Goal: Transaction & Acquisition: Download file/media

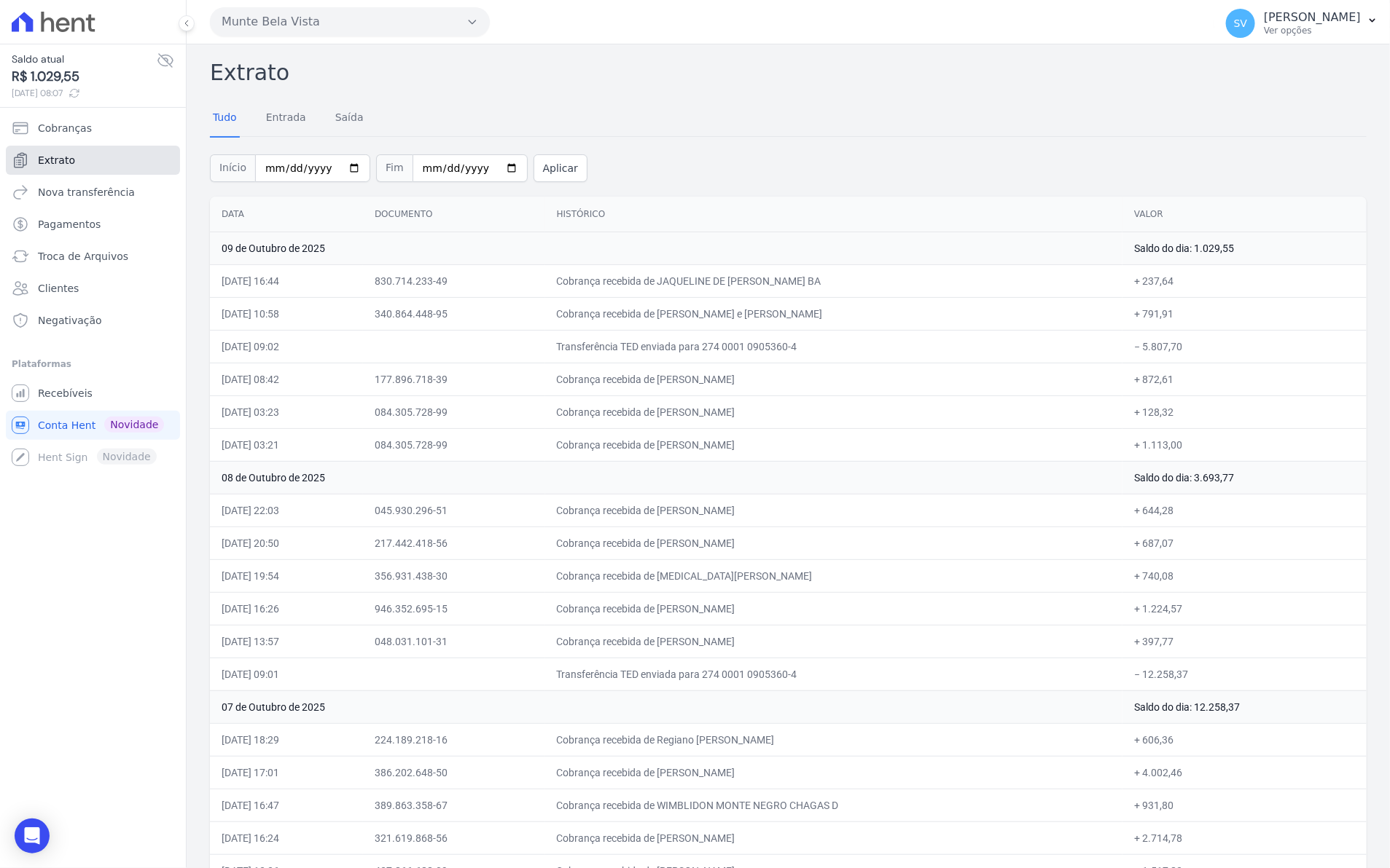
click at [45, 156] on span "Extrato" at bounding box center [56, 160] width 37 height 15
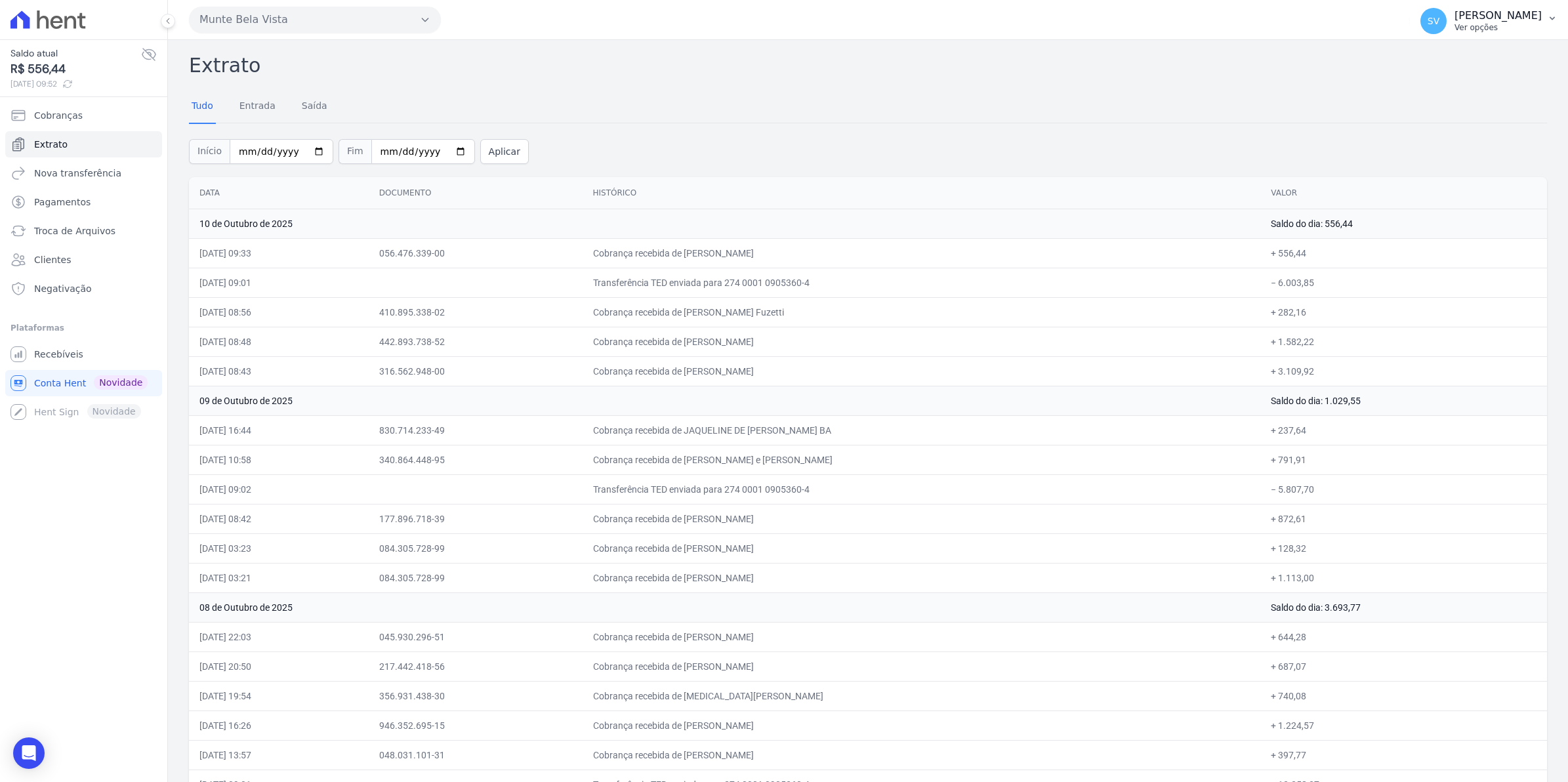
click at [1251, 27] on span "SV" at bounding box center [1433, 21] width 26 height 26
click at [58, 356] on span "Recebíveis" at bounding box center [59, 355] width 49 height 13
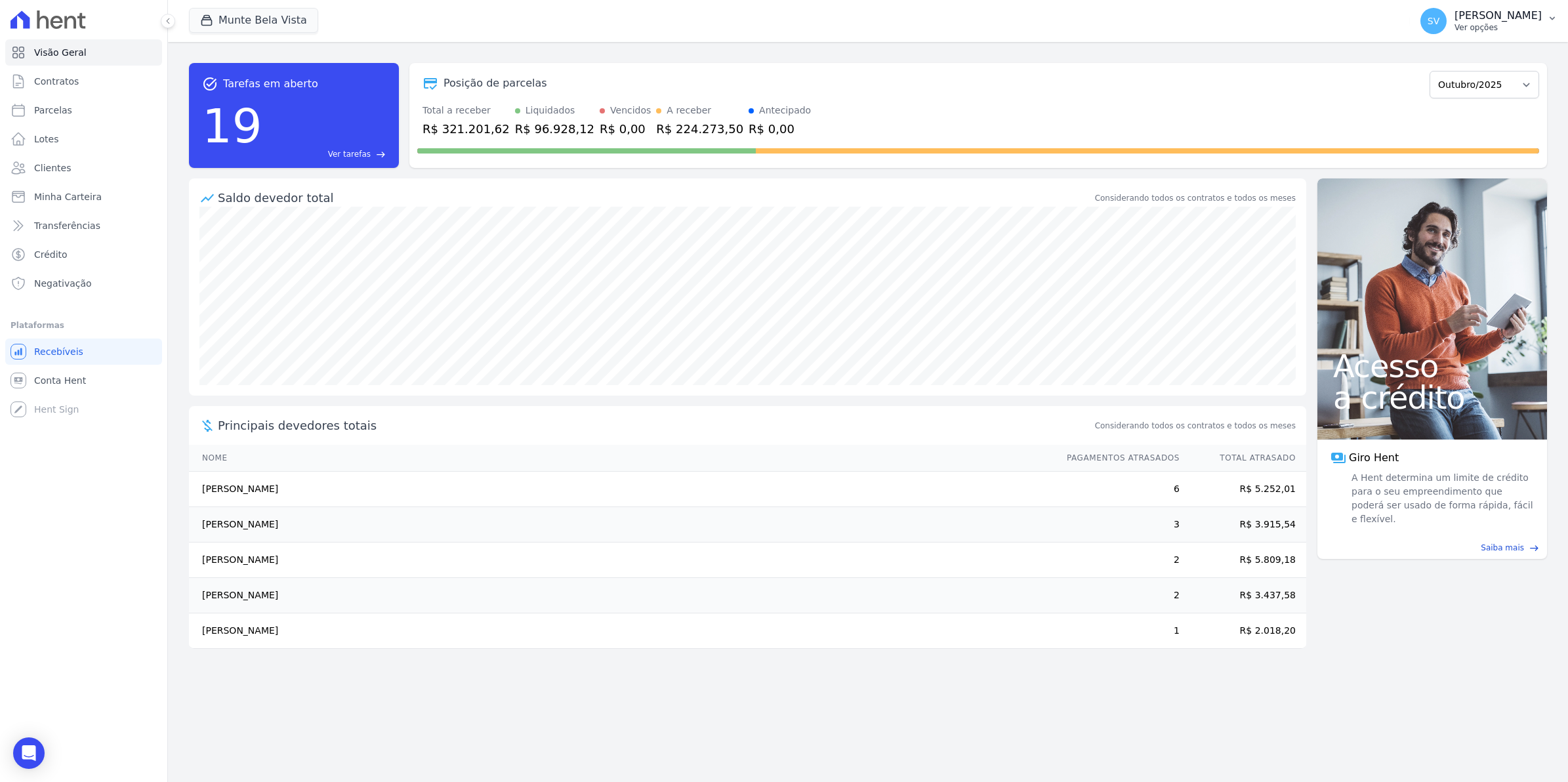
click at [1251, 24] on span "SV" at bounding box center [1433, 21] width 26 height 26
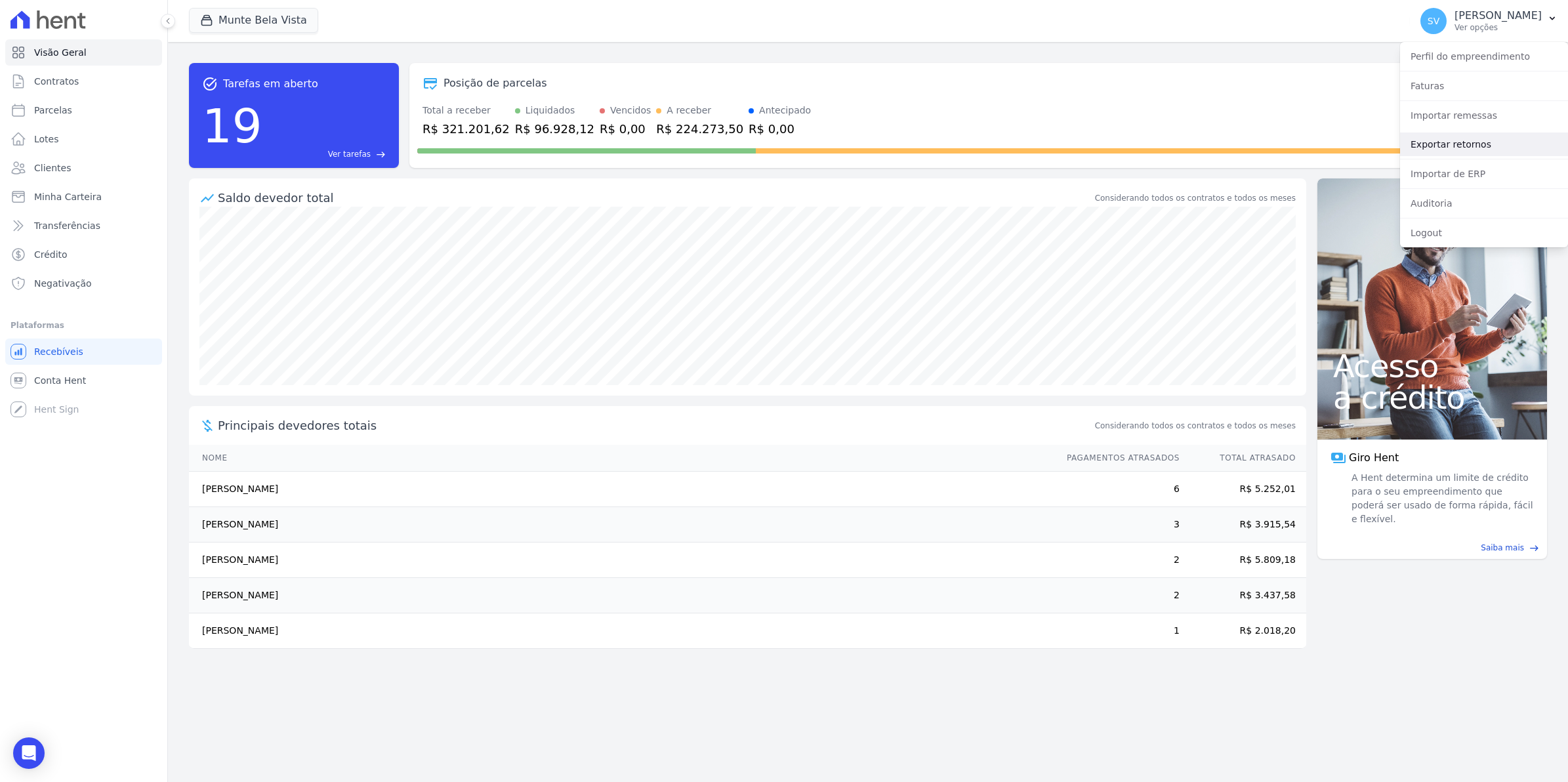
click at [1251, 144] on link "Exportar retornos" at bounding box center [1485, 144] width 168 height 24
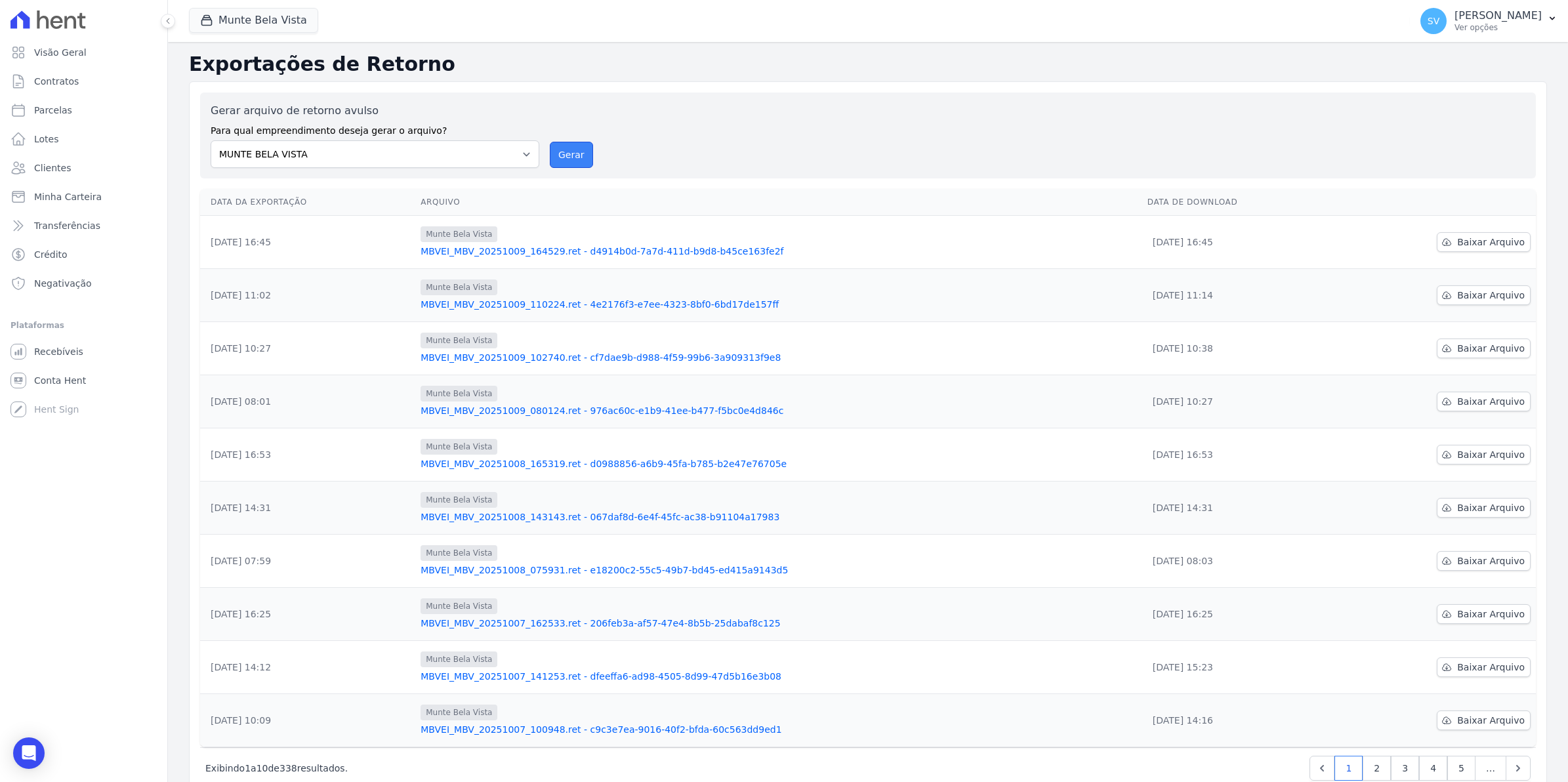
click at [567, 153] on button "Gerar" at bounding box center [571, 154] width 43 height 26
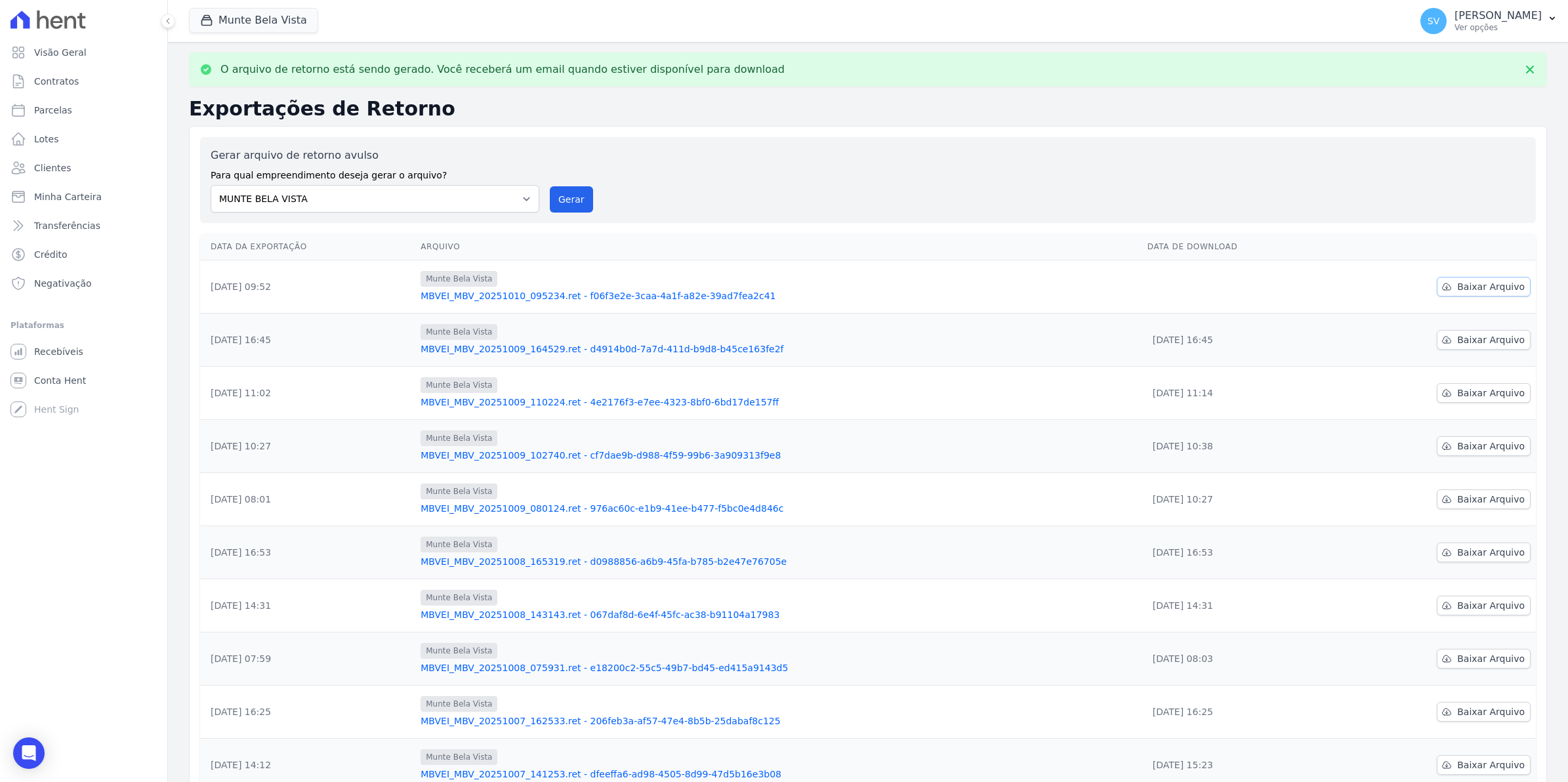
click at [1251, 287] on span "Baixar Arquivo" at bounding box center [1491, 287] width 68 height 13
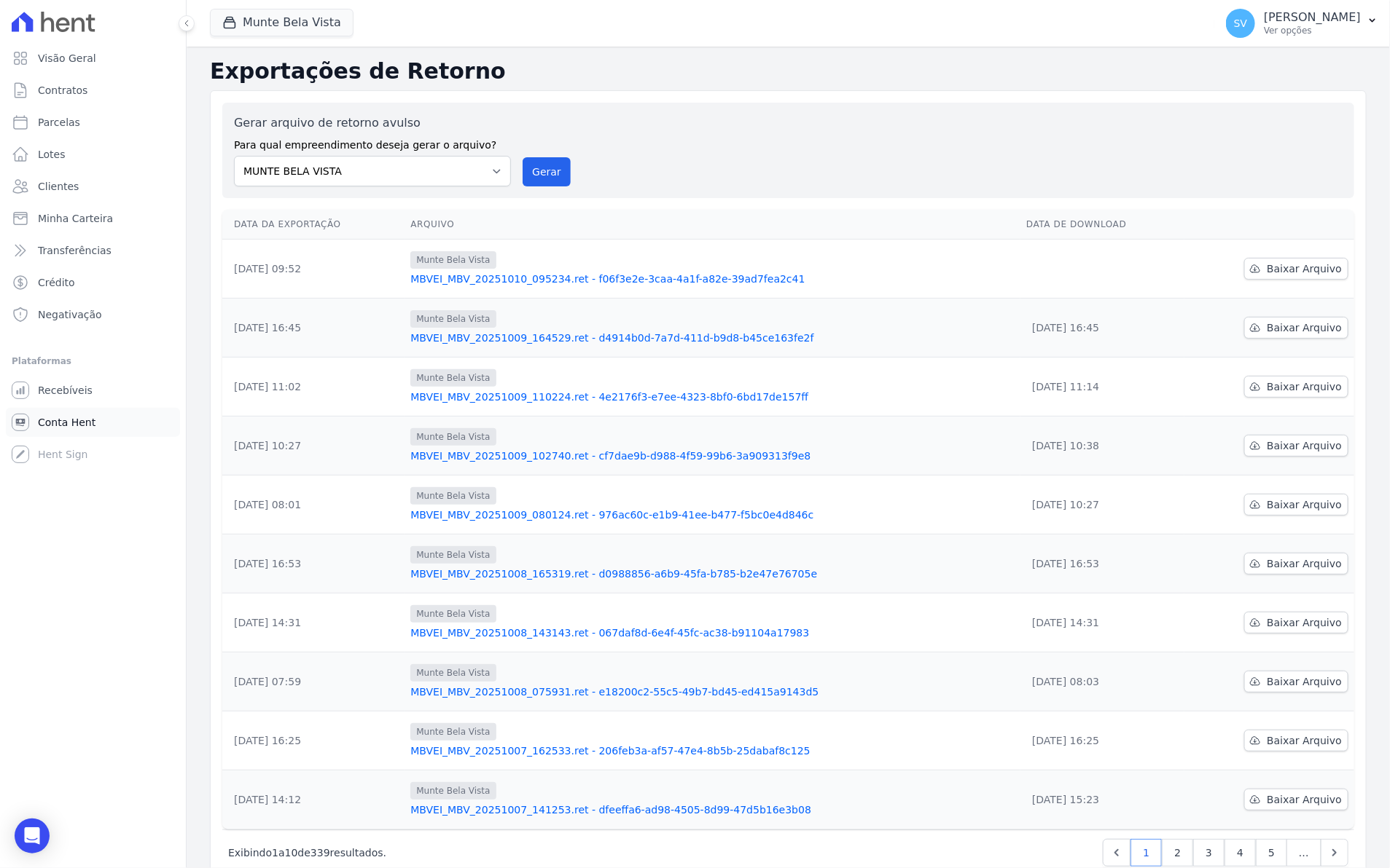
click at [59, 417] on span "Conta Hent" at bounding box center [67, 422] width 58 height 15
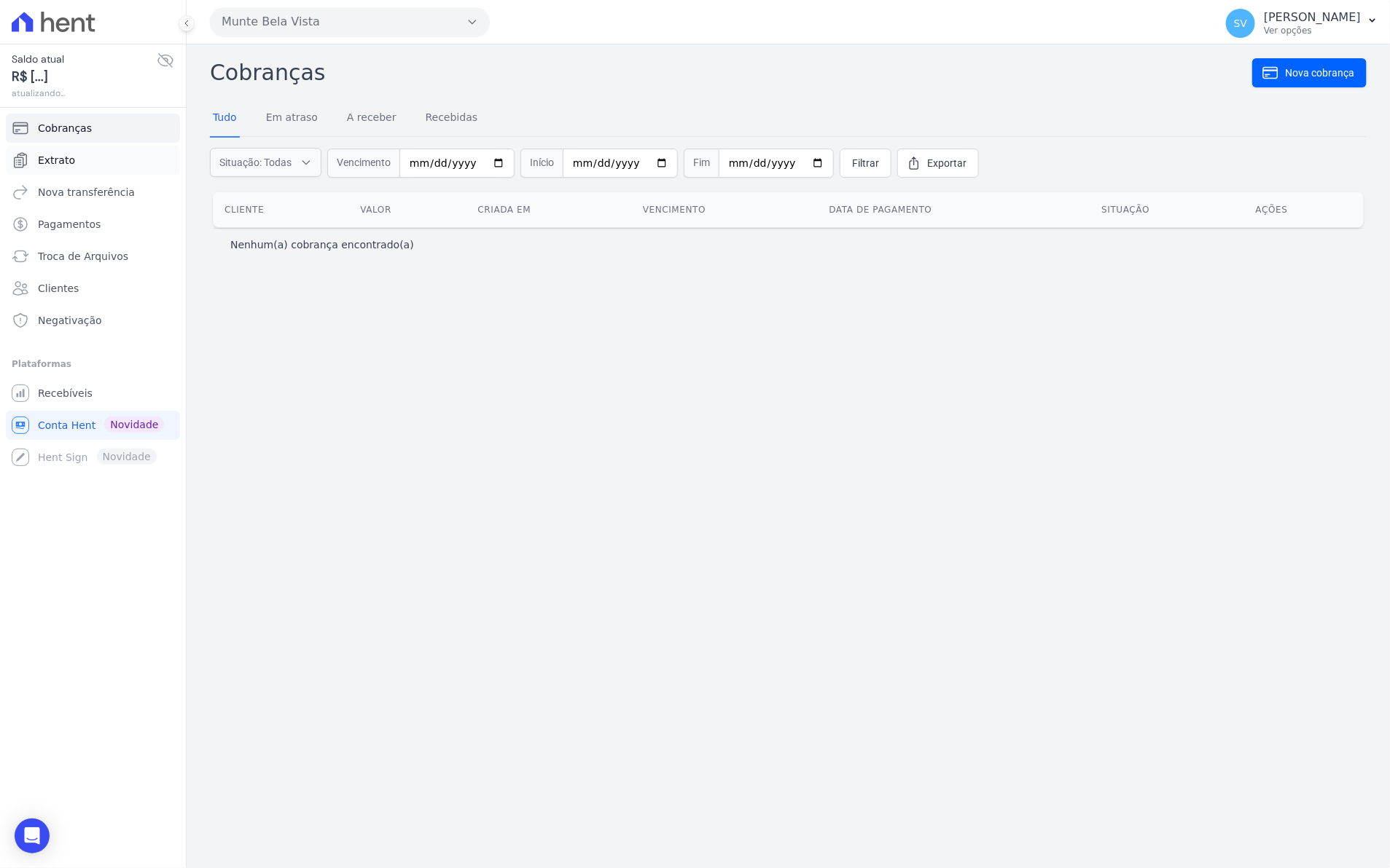
click at [70, 157] on link "Extrato" at bounding box center [93, 160] width 174 height 29
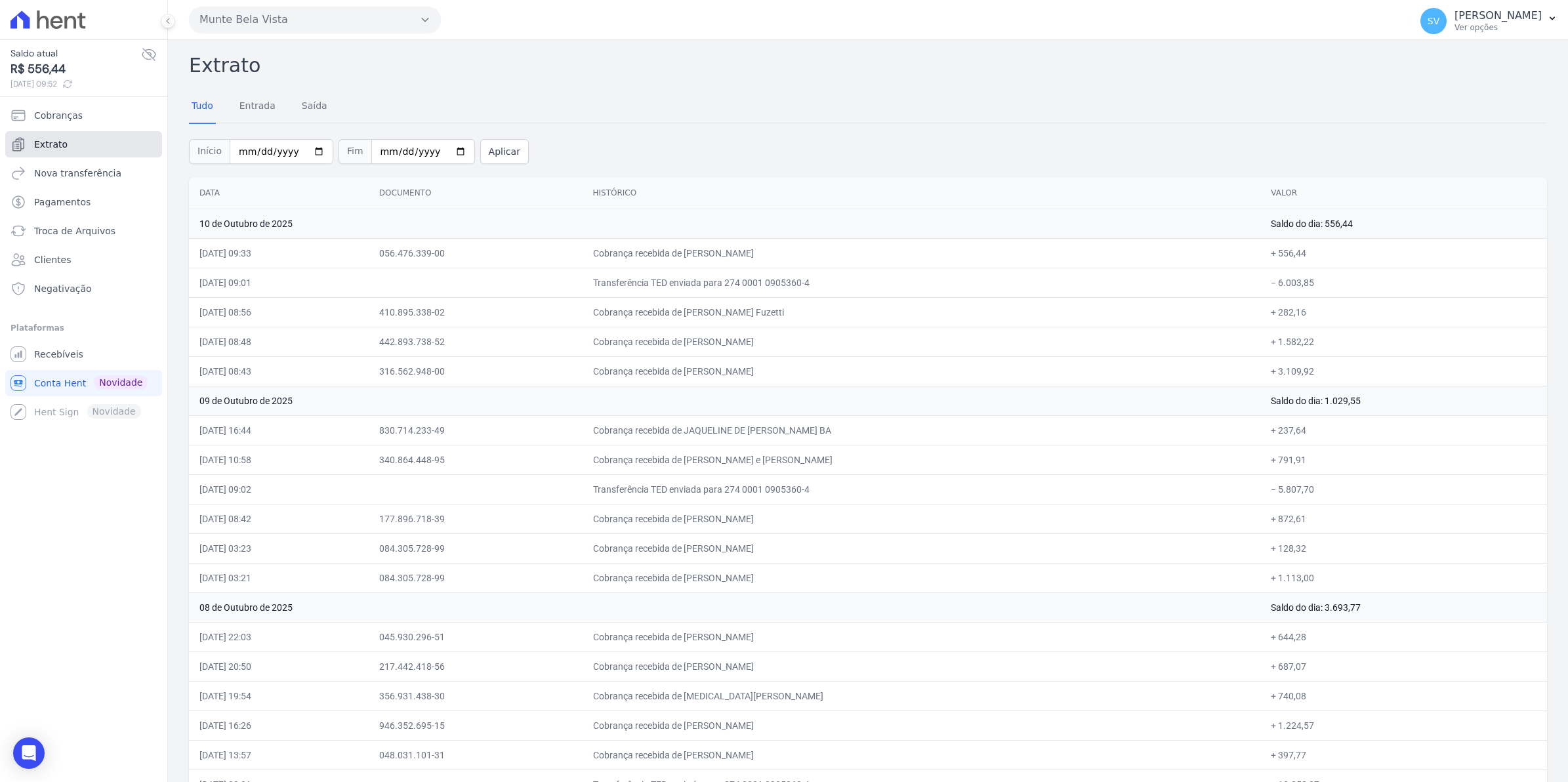
click at [72, 142] on link "Extrato" at bounding box center [83, 144] width 157 height 26
